Goal: Task Accomplishment & Management: Manage account settings

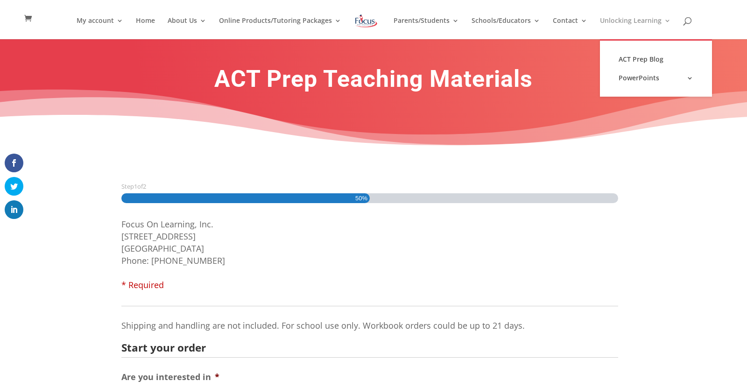
click at [664, 19] on link "Unlocking Learning" at bounding box center [635, 28] width 71 height 22
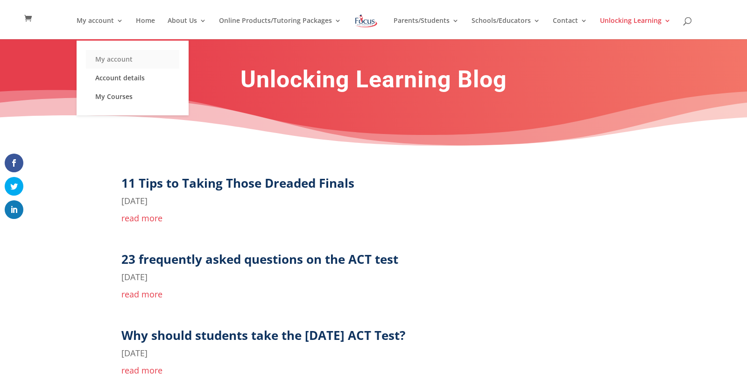
click at [106, 58] on link "My account" at bounding box center [132, 59] width 93 height 19
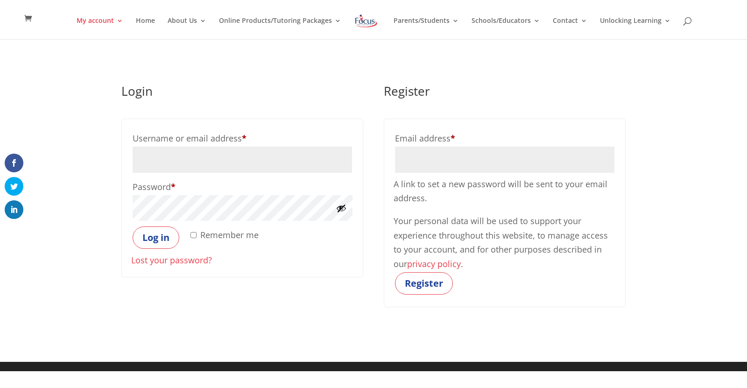
click at [175, 156] on input "Username or email address * Required" at bounding box center [242, 160] width 219 height 26
click at [405, 158] on input "Email address * Required" at bounding box center [504, 160] width 219 height 26
type input "kyj3645@jcsd.ms"
click at [428, 280] on button "Register" at bounding box center [424, 283] width 58 height 22
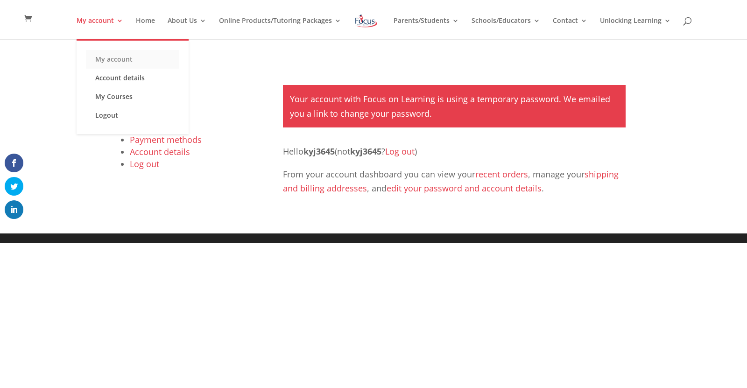
click at [117, 60] on link "My account" at bounding box center [132, 59] width 93 height 19
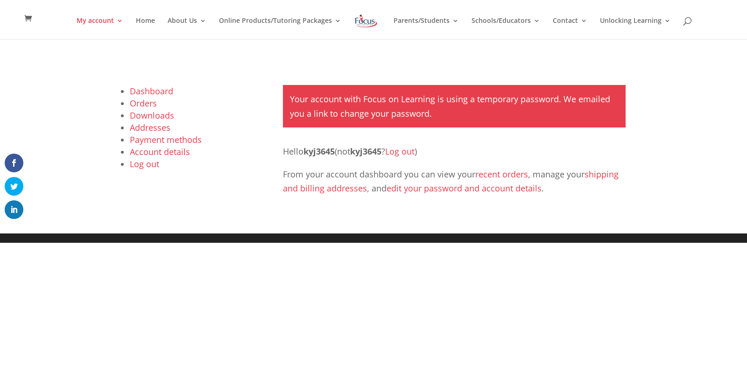
click at [389, 127] on div "Your account with Focus on Learning is using a temporary password. We emailed y…" at bounding box center [454, 106] width 343 height 42
click at [375, 23] on img at bounding box center [366, 21] width 24 height 17
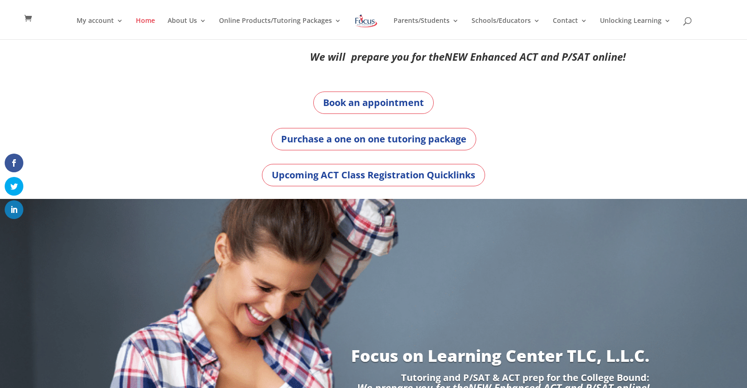
click at [78, 26] on div "My account My account Account details My Courses Home About Us About FOL The FO…" at bounding box center [373, 19] width 718 height 39
click at [101, 21] on link "My account" at bounding box center [100, 28] width 47 height 22
click at [113, 62] on link "My account" at bounding box center [132, 59] width 93 height 19
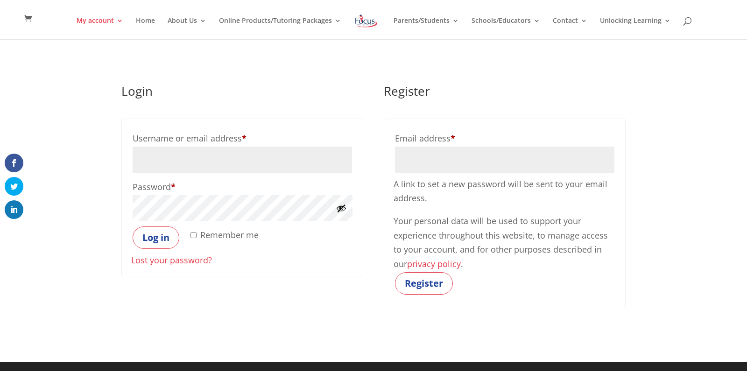
click at [217, 149] on input "Username or email address * Required" at bounding box center [242, 160] width 219 height 26
type input "kyj3645@jcsd.ms"
click at [339, 206] on button "Show password" at bounding box center [341, 208] width 10 height 10
click at [133, 226] on button "Log in" at bounding box center [156, 237] width 47 height 22
click at [163, 229] on button "Log in" at bounding box center [156, 237] width 47 height 22
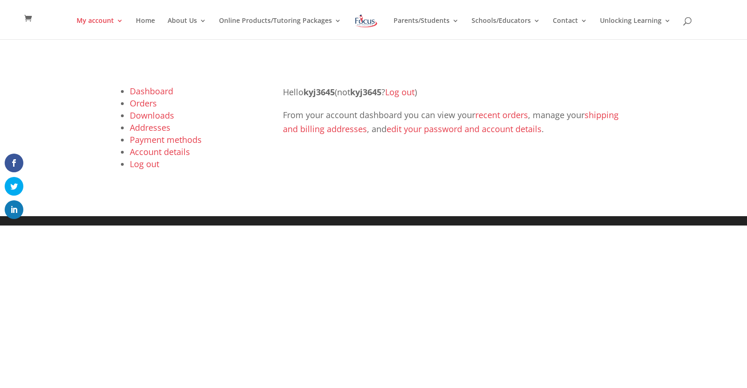
click at [139, 108] on link "Orders" at bounding box center [143, 103] width 27 height 11
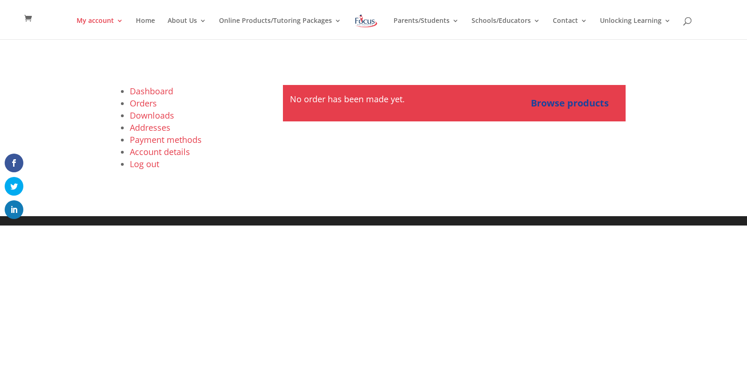
click at [142, 95] on link "Dashboard" at bounding box center [151, 90] width 43 height 11
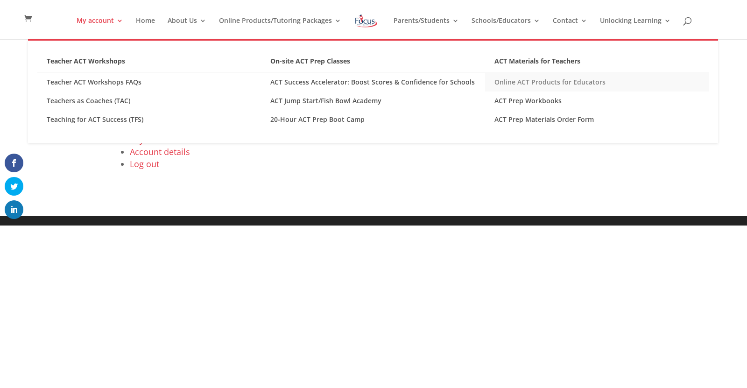
click at [519, 83] on link "Online ACT Products for Educators" at bounding box center [597, 82] width 224 height 19
